Goal: Task Accomplishment & Management: Manage account settings

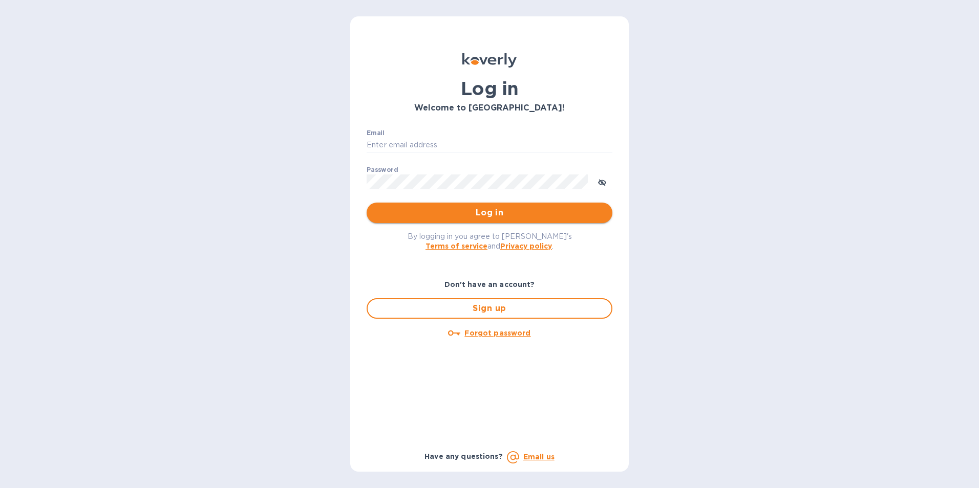
type input "[PERSON_NAME][EMAIL_ADDRESS][DOMAIN_NAME]"
click at [469, 208] on span "Log in" at bounding box center [489, 213] width 229 height 12
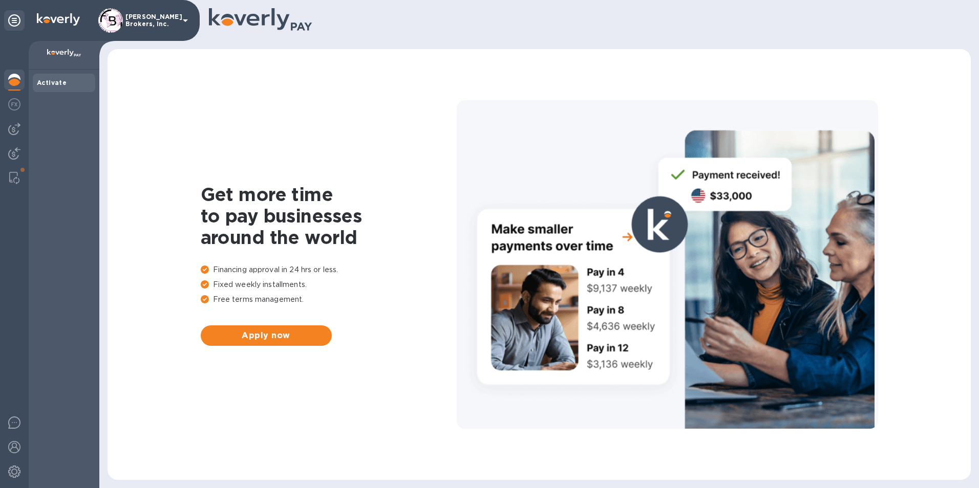
drag, startPoint x: 925, startPoint y: 1, endPoint x: 627, endPoint y: 83, distance: 309.8
click at [627, 83] on div "Get more time to pay businesses around the world Financing approval in 24 hrs o…" at bounding box center [539, 264] width 843 height 411
click at [16, 422] on img at bounding box center [14, 423] width 12 height 12
click at [11, 154] on img at bounding box center [14, 153] width 12 height 12
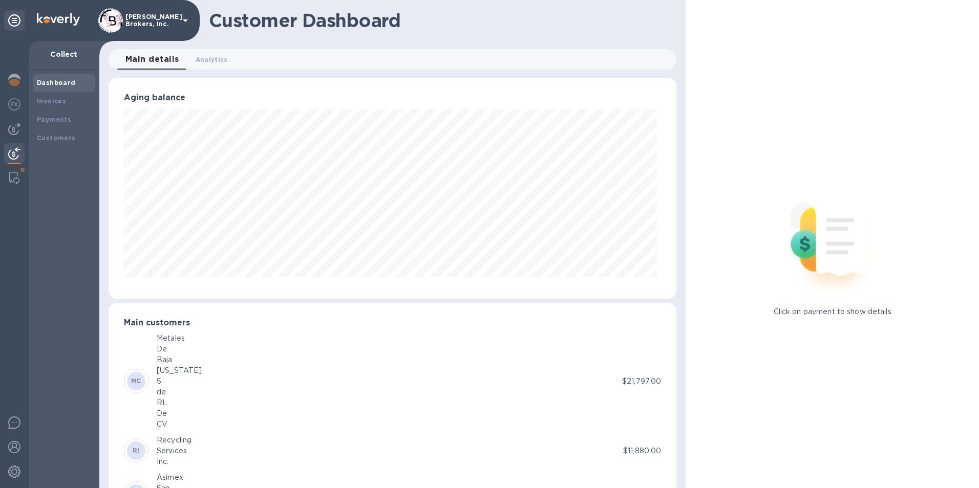
scroll to position [511724, 511382]
click at [181, 23] on icon at bounding box center [185, 20] width 12 height 12
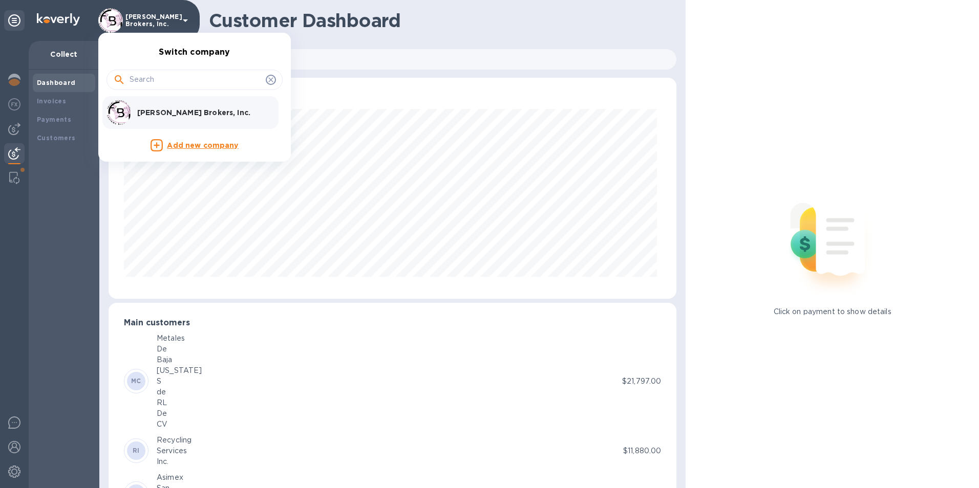
click at [71, 227] on div at bounding box center [489, 244] width 979 height 488
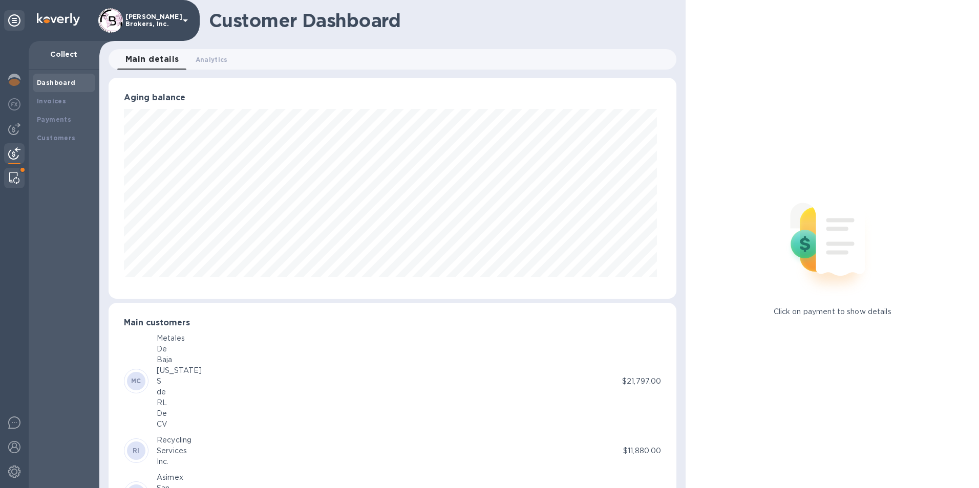
click at [12, 170] on div at bounding box center [14, 178] width 18 height 20
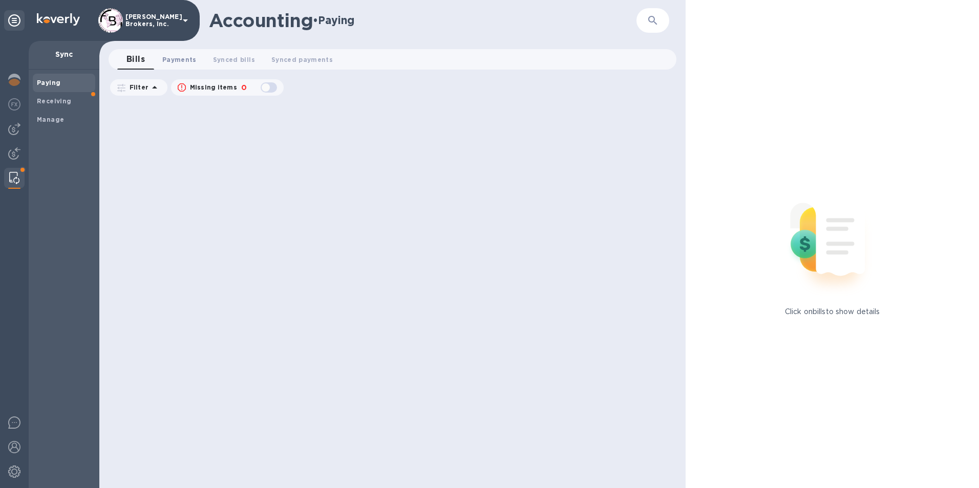
click at [172, 57] on span "Payments 0" at bounding box center [179, 59] width 34 height 11
